Goal: Information Seeking & Learning: Find specific fact

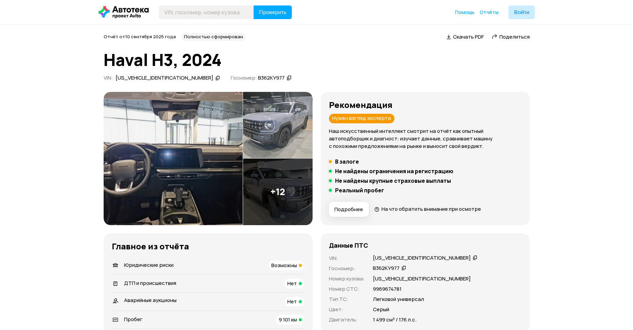
click at [152, 77] on div "[US_VEHICLE_IDENTIFICATION_NUMBER]" at bounding box center [165, 77] width 98 height 7
drag, startPoint x: 152, startPoint y: 77, endPoint x: 131, endPoint y: 77, distance: 21.1
click at [131, 77] on div "[US_VEHICLE_IDENTIFICATION_NUMBER]" at bounding box center [165, 77] width 98 height 7
click at [144, 77] on div "[US_VEHICLE_IDENTIFICATION_NUMBER]" at bounding box center [165, 77] width 98 height 7
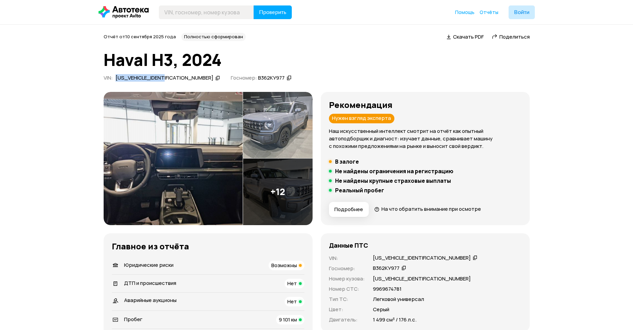
click at [144, 77] on div "[US_VEHICLE_IDENTIFICATION_NUMBER]" at bounding box center [165, 77] width 98 height 7
click at [216, 77] on icon at bounding box center [218, 77] width 5 height 7
click at [152, 78] on div "[US_VEHICLE_IDENTIFICATION_NUMBER]" at bounding box center [165, 77] width 98 height 7
click at [164, 79] on div "[US_VEHICLE_IDENTIFICATION_NUMBER]" at bounding box center [165, 77] width 98 height 7
drag, startPoint x: 163, startPoint y: 76, endPoint x: 167, endPoint y: 80, distance: 5.8
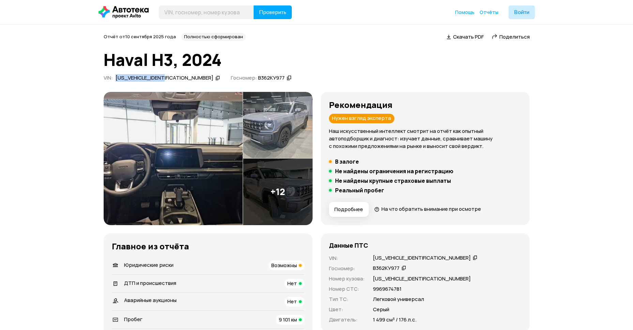
click at [167, 80] on div "VIN : [US_VEHICLE_IDENTIFICATION_NUMBER]" at bounding box center [161, 77] width 119 height 7
drag, startPoint x: 167, startPoint y: 80, endPoint x: 160, endPoint y: 78, distance: 7.8
copy div "[US_VEHICLE_IDENTIFICATION_NUMBER]"
click at [176, 76] on div "VIN : [US_VEHICLE_IDENTIFICATION_NUMBER]   Госномер: В362КУ977" at bounding box center [317, 78] width 426 height 9
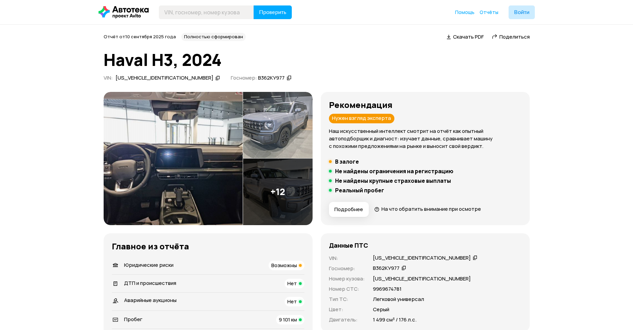
click at [216, 77] on icon at bounding box center [218, 77] width 5 height 7
click at [216, 80] on icon at bounding box center [218, 77] width 5 height 7
drag, startPoint x: 161, startPoint y: 76, endPoint x: 154, endPoint y: 79, distance: 7.8
click at [154, 79] on div "[US_VEHICLE_IDENTIFICATION_NUMBER]" at bounding box center [165, 77] width 98 height 7
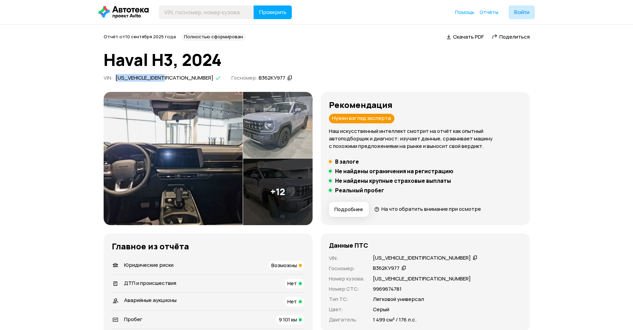
copy div "[US_VEHICLE_IDENTIFICATION_NUMBER]"
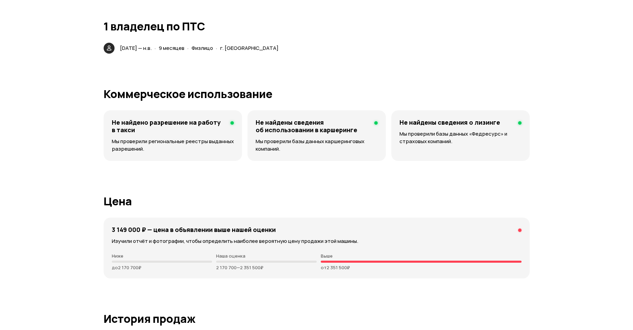
scroll to position [1483, 0]
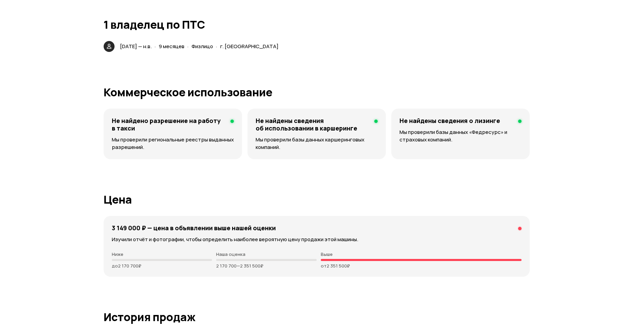
click at [152, 44] on span "[DATE] — н.в." at bounding box center [136, 46] width 32 height 7
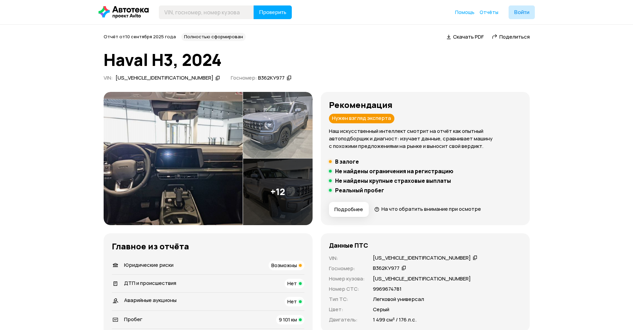
scroll to position [0, 0]
click at [216, 76] on icon at bounding box center [218, 77] width 5 height 7
